Goal: Information Seeking & Learning: Learn about a topic

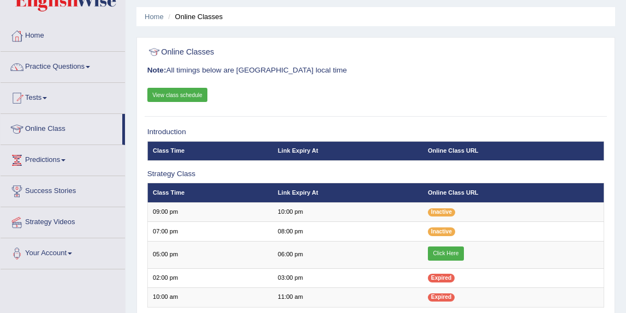
scroll to position [37, 0]
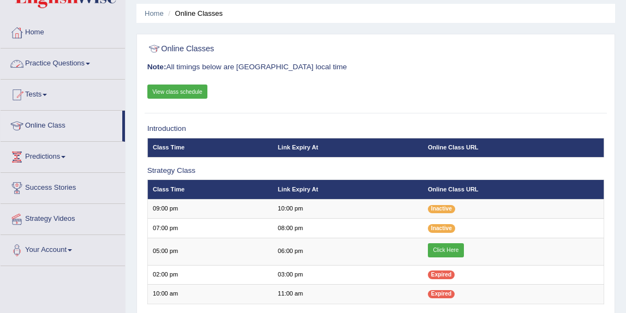
click at [92, 64] on link "Practice Questions" at bounding box center [63, 62] width 124 height 27
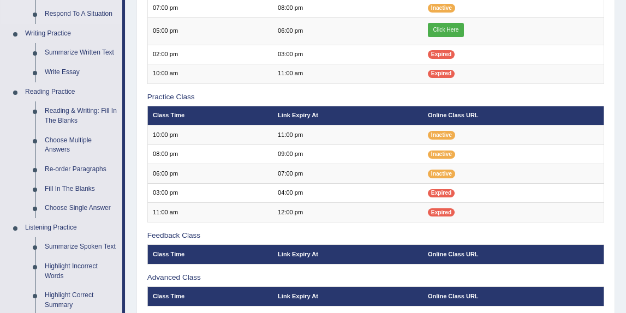
scroll to position [258, 0]
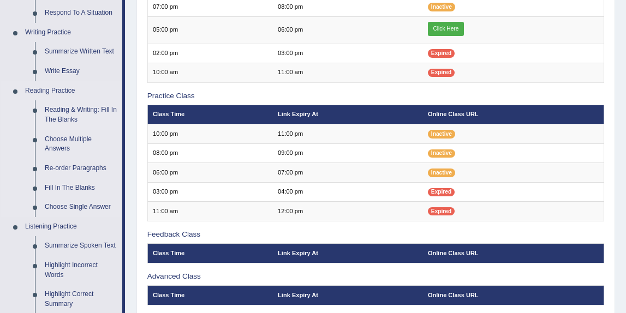
click at [77, 110] on link "Reading & Writing: Fill In The Blanks" at bounding box center [81, 114] width 82 height 29
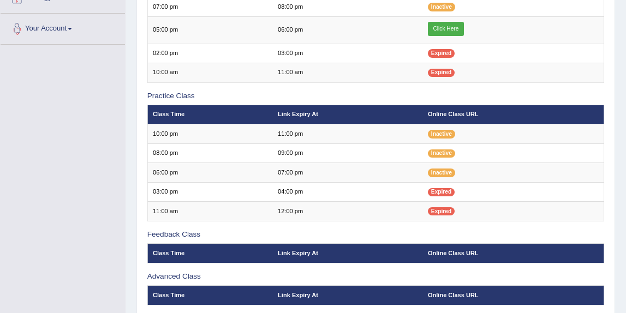
scroll to position [285, 0]
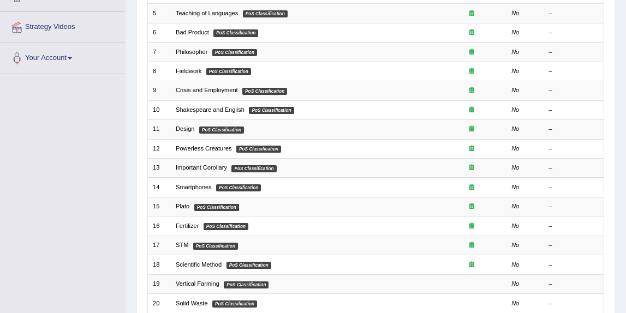
scroll to position [230, 0]
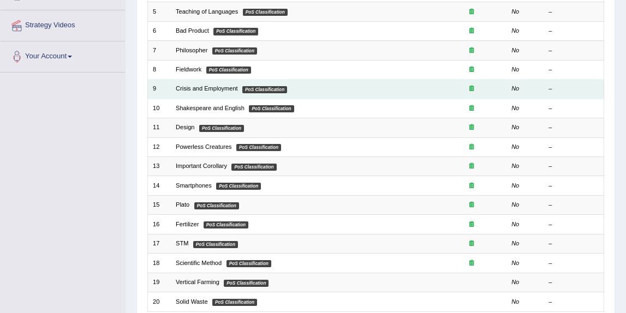
click at [294, 87] on td "Crisis and Employment PoS Classification" at bounding box center [304, 89] width 266 height 19
click at [228, 89] on td "Crisis and Employment PoS Classification" at bounding box center [304, 89] width 266 height 19
click at [228, 86] on link "Crisis and Employment" at bounding box center [207, 88] width 62 height 7
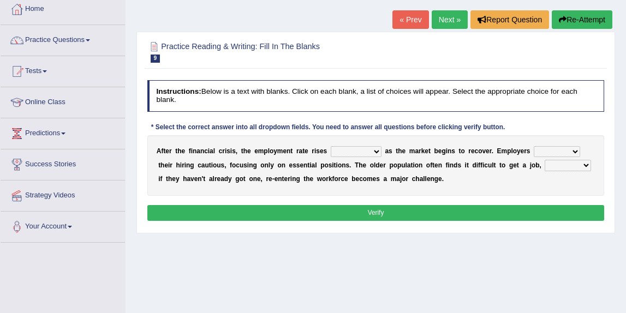
scroll to position [46, 0]
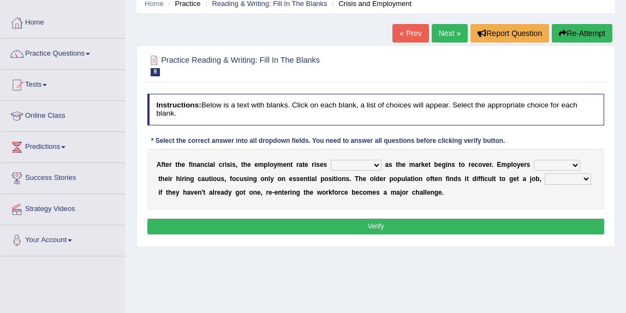
click at [435, 37] on link "Next »" at bounding box center [449, 33] width 36 height 19
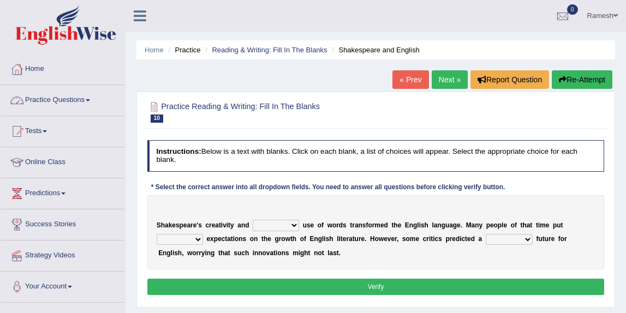
click at [69, 101] on link "Practice Questions" at bounding box center [63, 98] width 124 height 27
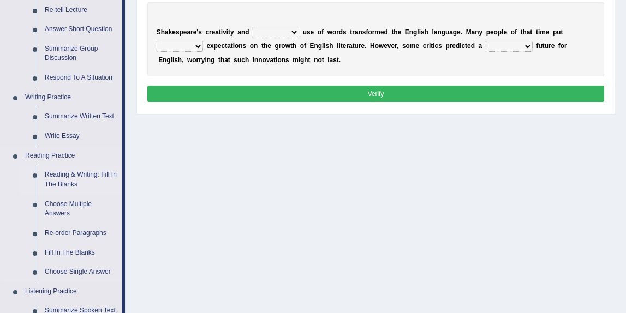
click at [65, 181] on link "Reading & Writing: Fill In The Blanks" at bounding box center [81, 179] width 82 height 29
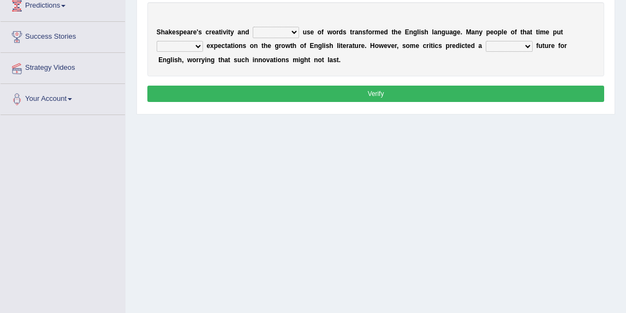
scroll to position [260, 0]
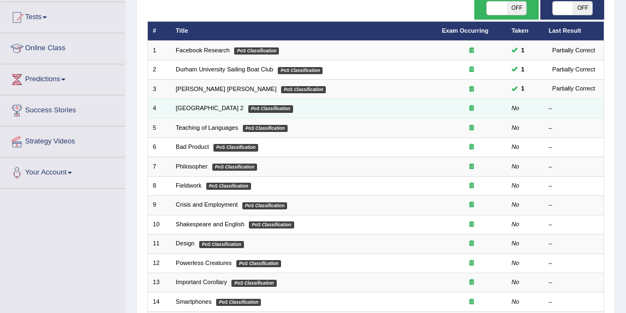
scroll to position [116, 0]
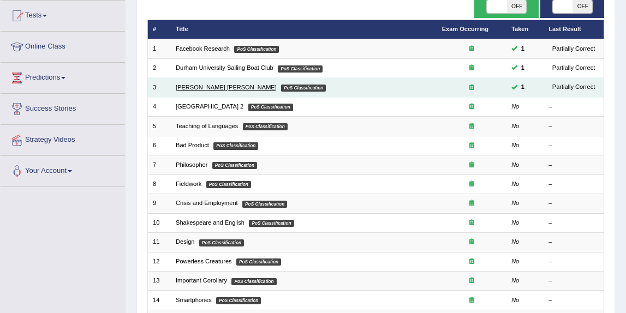
click at [197, 85] on link "[PERSON_NAME] [PERSON_NAME]" at bounding box center [226, 87] width 101 height 7
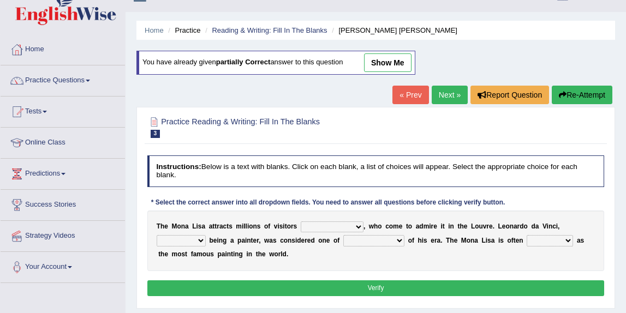
scroll to position [16, 0]
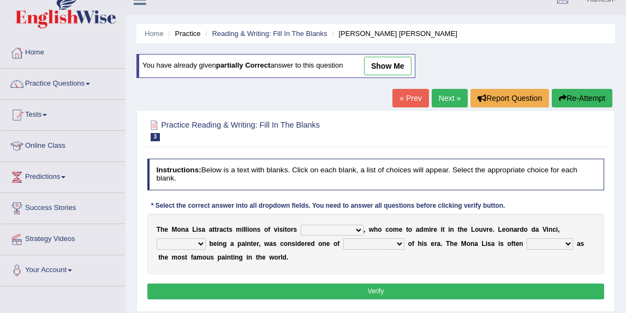
click at [376, 68] on link "show me" at bounding box center [387, 66] width 47 height 19
select select "per year"
select select "as long as"
select select "the best artists"
select select "described"
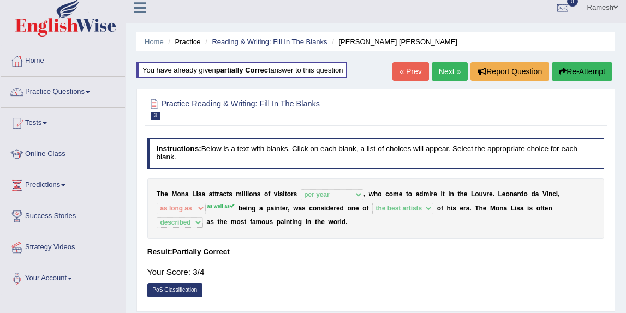
scroll to position [6, 0]
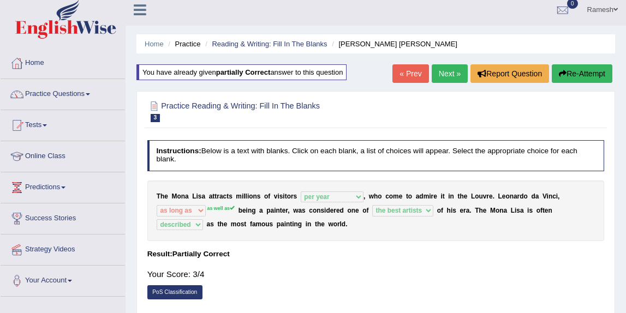
click at [410, 76] on link "« Prev" at bounding box center [410, 73] width 36 height 19
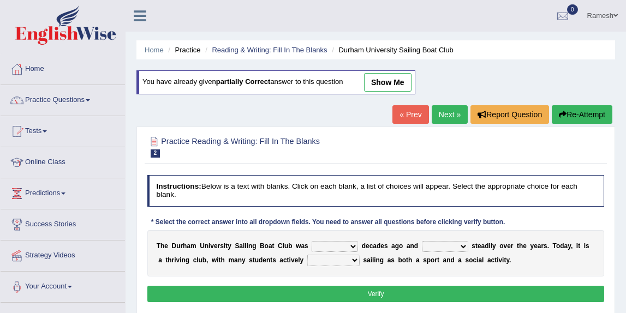
scroll to position [13, 0]
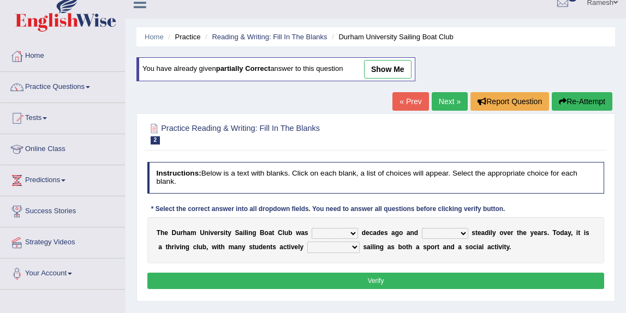
click at [396, 69] on link "show me" at bounding box center [387, 69] width 47 height 19
select select "founded"
select select "has grown"
select select "enjoy"
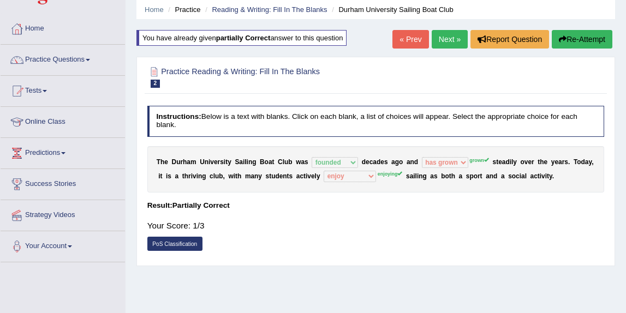
scroll to position [39, 0]
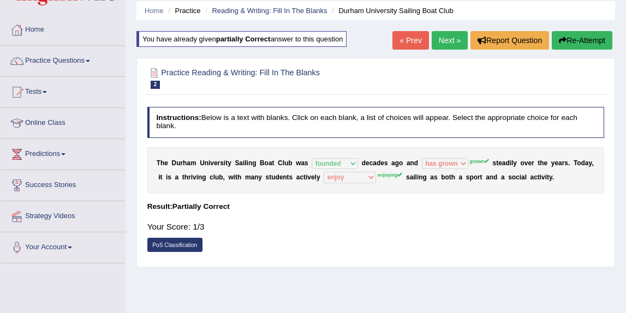
click at [437, 45] on link "Next »" at bounding box center [449, 40] width 36 height 19
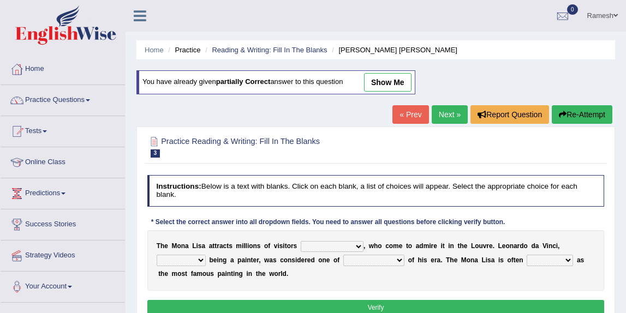
click at [446, 117] on link "Next »" at bounding box center [449, 114] width 36 height 19
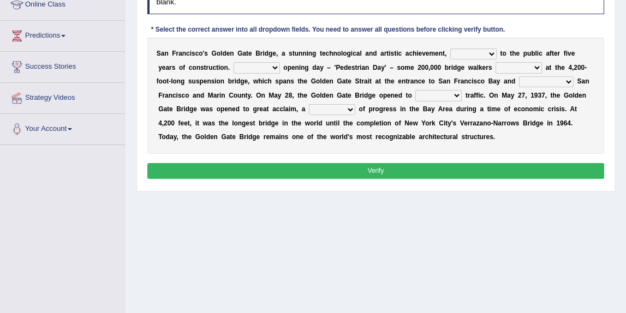
scroll to position [155, 0]
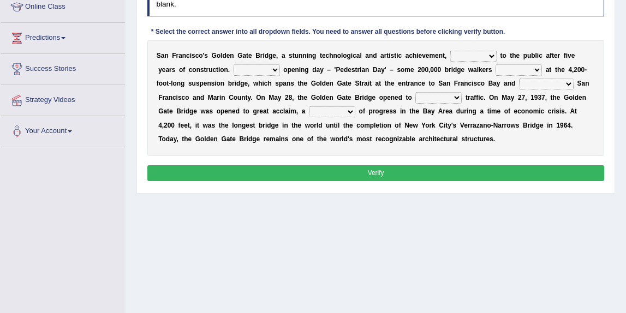
click at [462, 54] on select "opens closes appears equals" at bounding box center [473, 56] width 46 height 11
select select "opens"
click at [450, 51] on select "opens closes appears equals" at bounding box center [473, 56] width 46 height 11
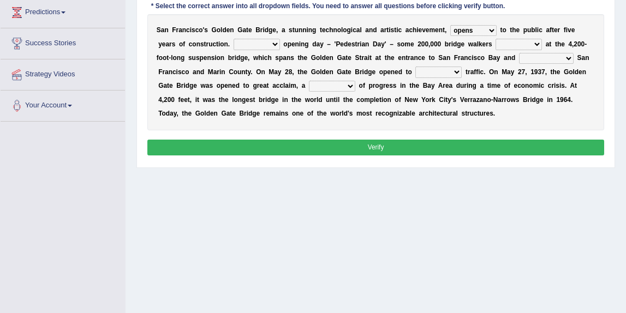
scroll to position [182, 0]
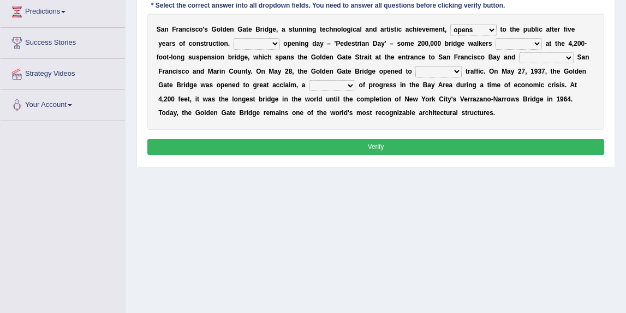
click at [247, 42] on select "On During Since When" at bounding box center [256, 43] width 46 height 11
select select "On"
click at [233, 38] on select "On During Since When" at bounding box center [256, 43] width 46 height 11
click at [510, 43] on select "stationed looked marveled laughed" at bounding box center [518, 43] width 46 height 11
select select "marveled"
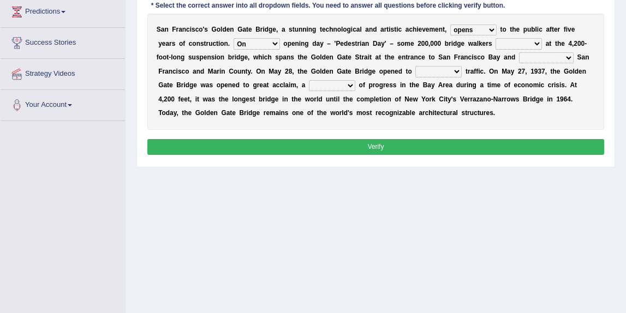
click at [495, 38] on select "stationed looked marveled laughed" at bounding box center [518, 43] width 46 height 11
click at [526, 58] on select "separates connects channels differentiates" at bounding box center [546, 57] width 55 height 11
select select "connects"
click at [519, 52] on select "separates connects channels differentiates" at bounding box center [546, 57] width 55 height 11
click at [424, 72] on select "aquatic vehicular airborne watertight" at bounding box center [438, 71] width 46 height 11
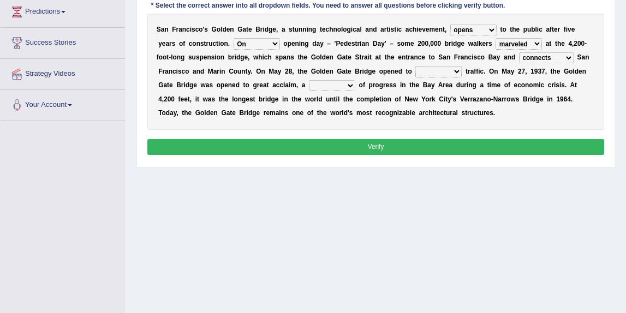
select select "vehicular"
click at [415, 66] on select "aquatic vehicular airborne watertight" at bounding box center [438, 71] width 46 height 11
click at [309, 84] on select "denial symbol technique yield" at bounding box center [332, 85] width 46 height 11
select select "symbol"
click at [309, 80] on select "denial symbol technique yield" at bounding box center [332, 85] width 46 height 11
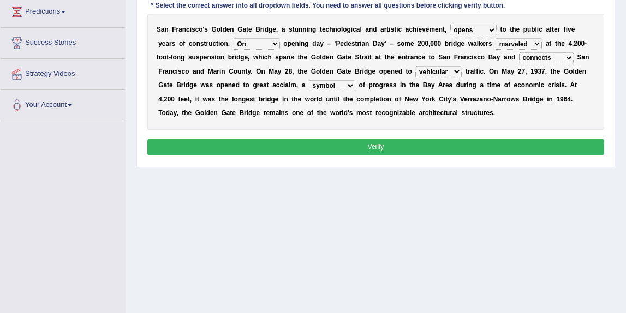
click at [340, 146] on button "Verify" at bounding box center [375, 147] width 457 height 16
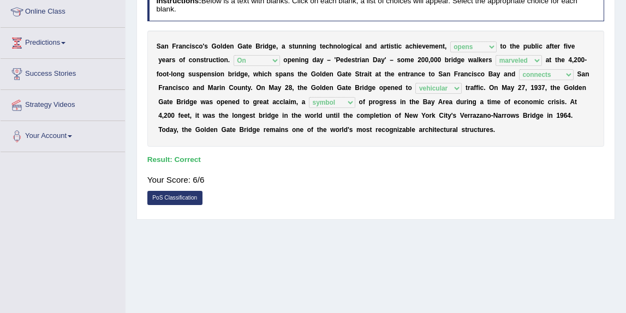
scroll to position [152, 0]
